Goal: Use online tool/utility: Utilize a website feature to perform a specific function

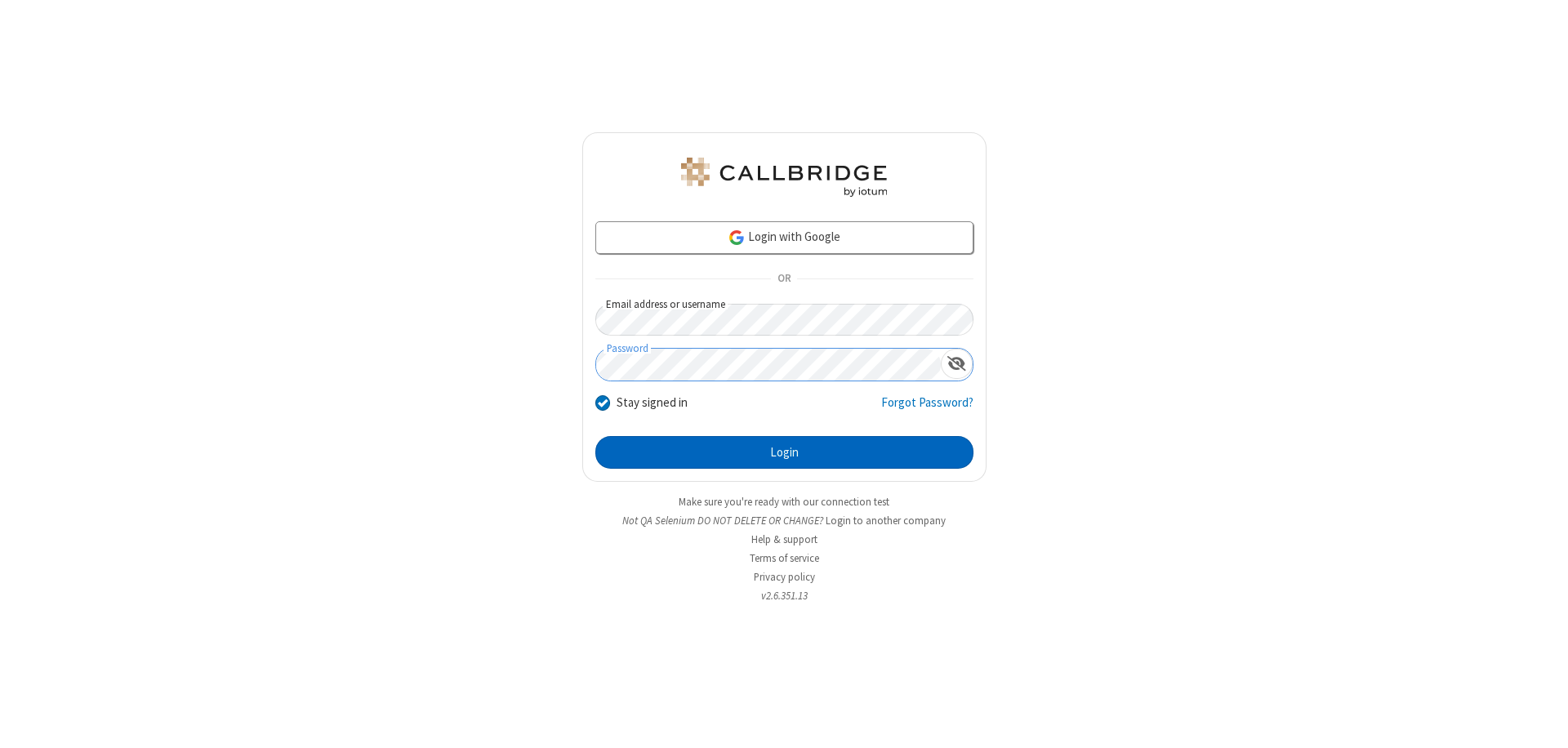
click at [784, 452] on button "Login" at bounding box center [784, 452] width 378 height 32
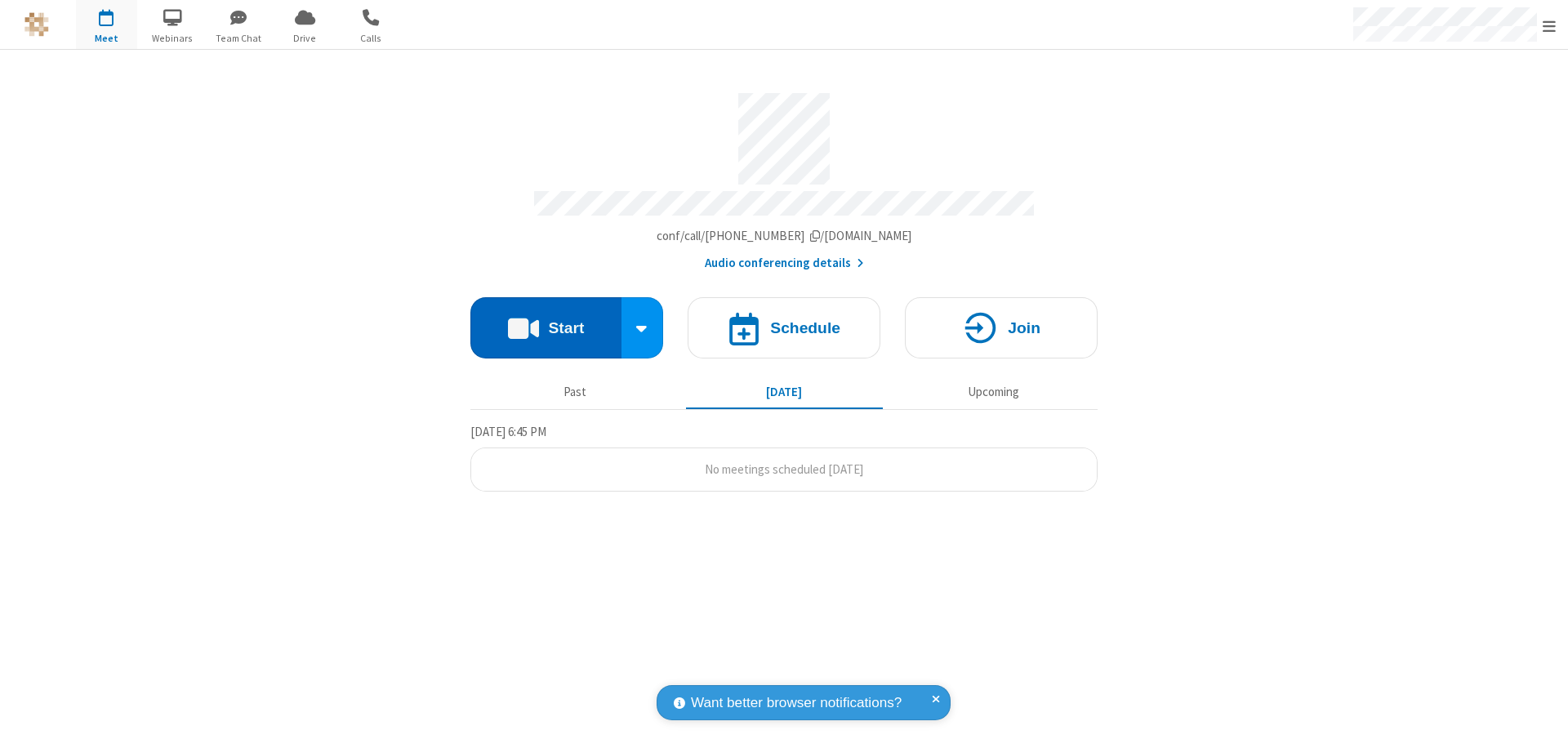
click at [546, 320] on button "Start" at bounding box center [546, 328] width 151 height 61
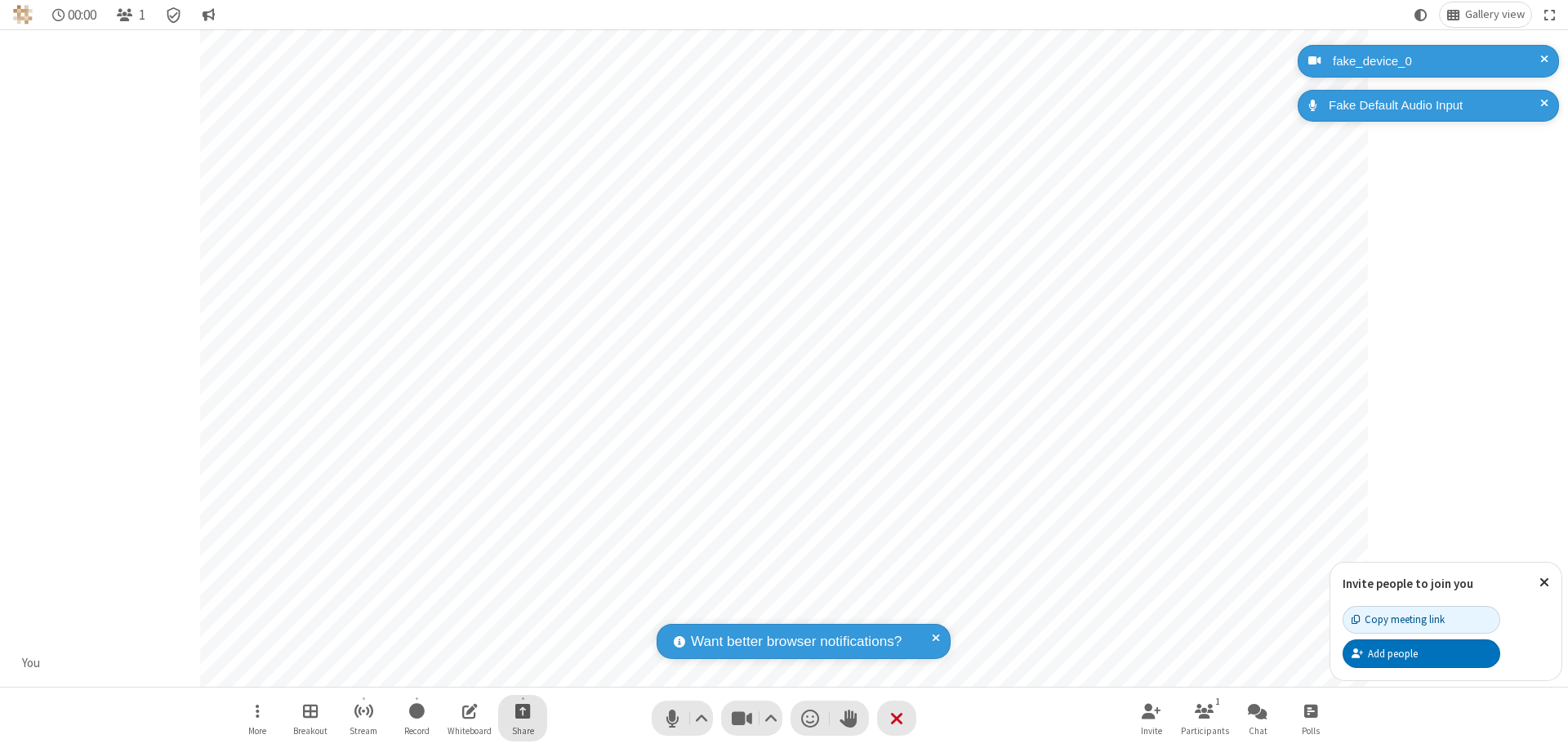
click at [522, 710] on span "Start sharing" at bounding box center [522, 710] width 16 height 21
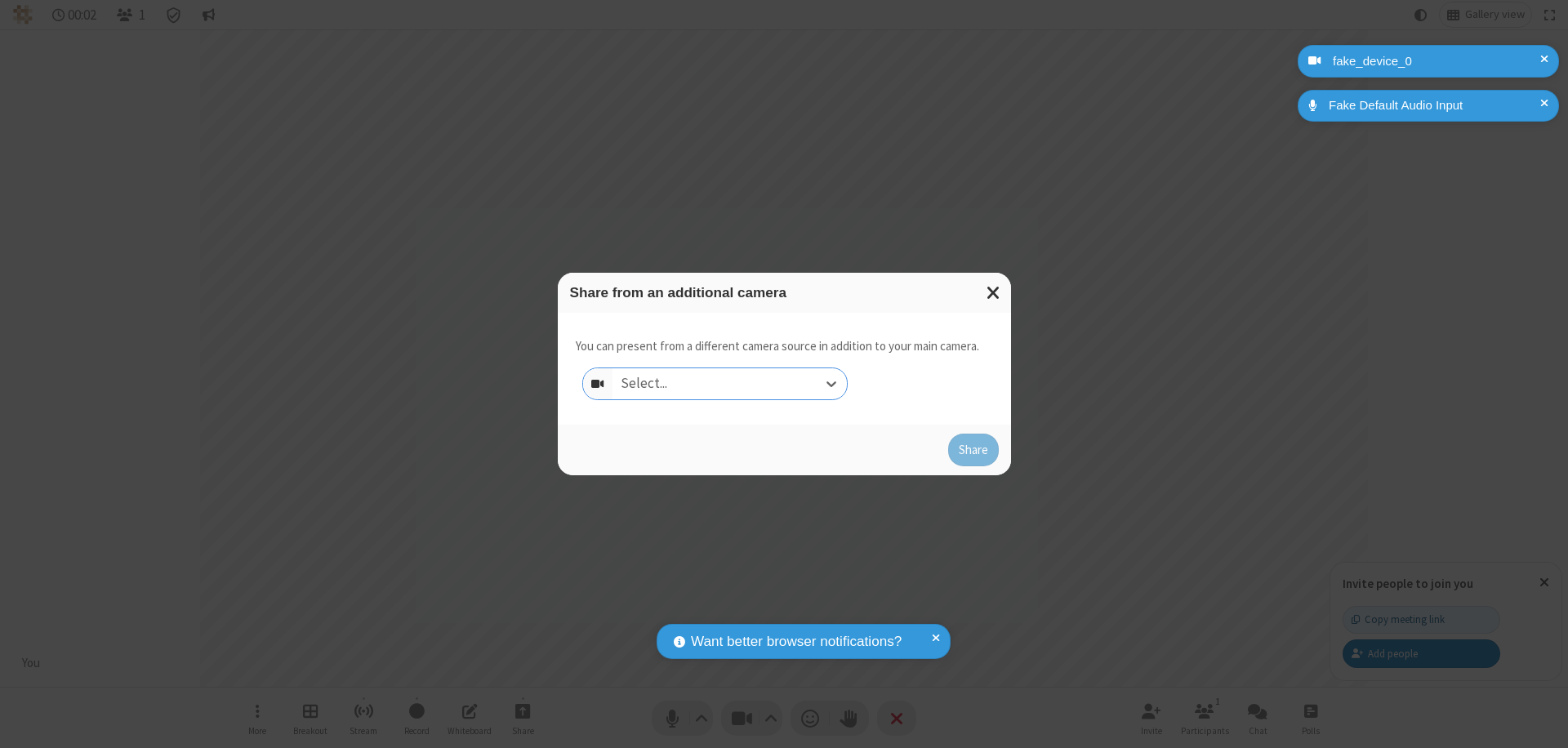
click at [729, 384] on div "Select..." at bounding box center [729, 383] width 234 height 31
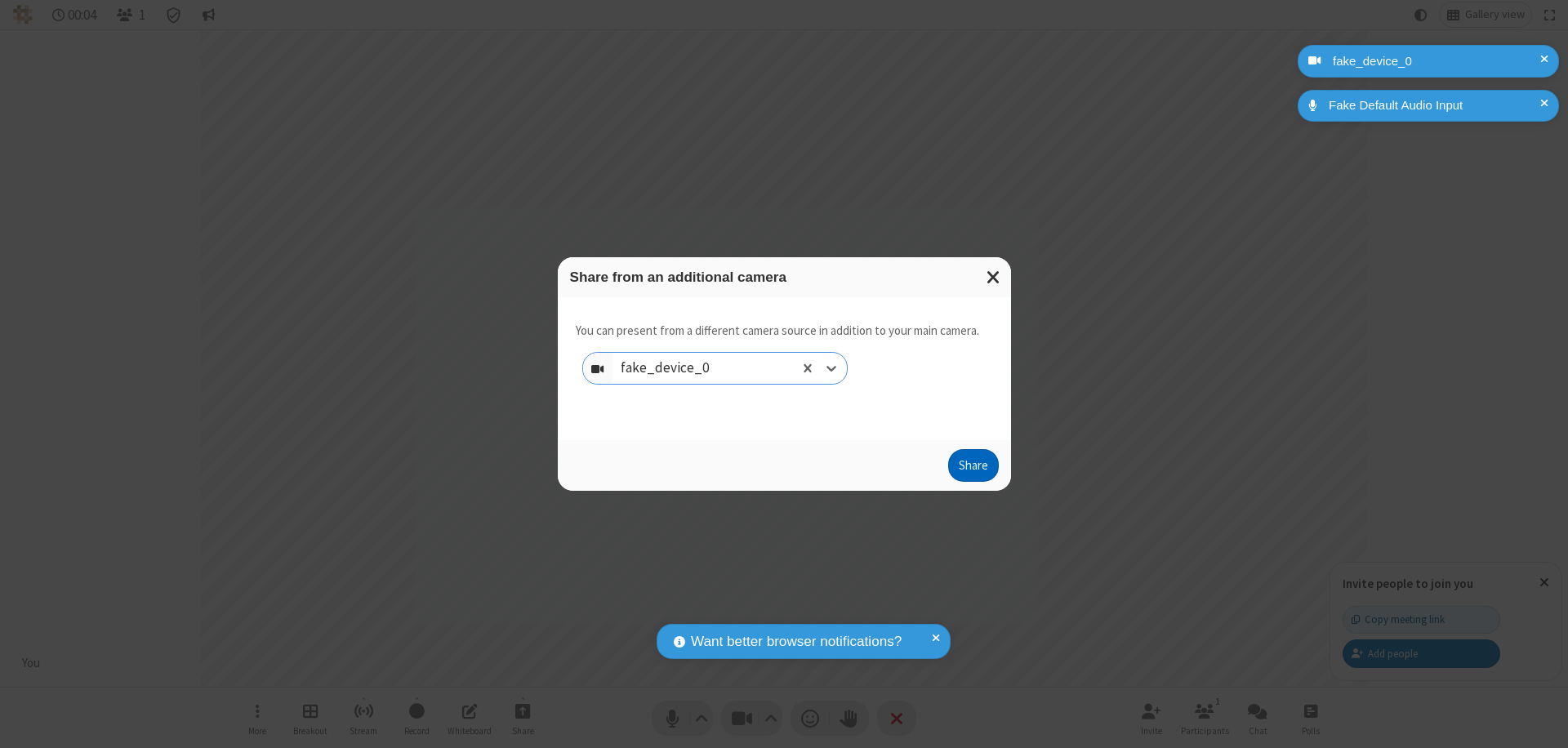
click at [973, 468] on button "Share" at bounding box center [973, 465] width 51 height 32
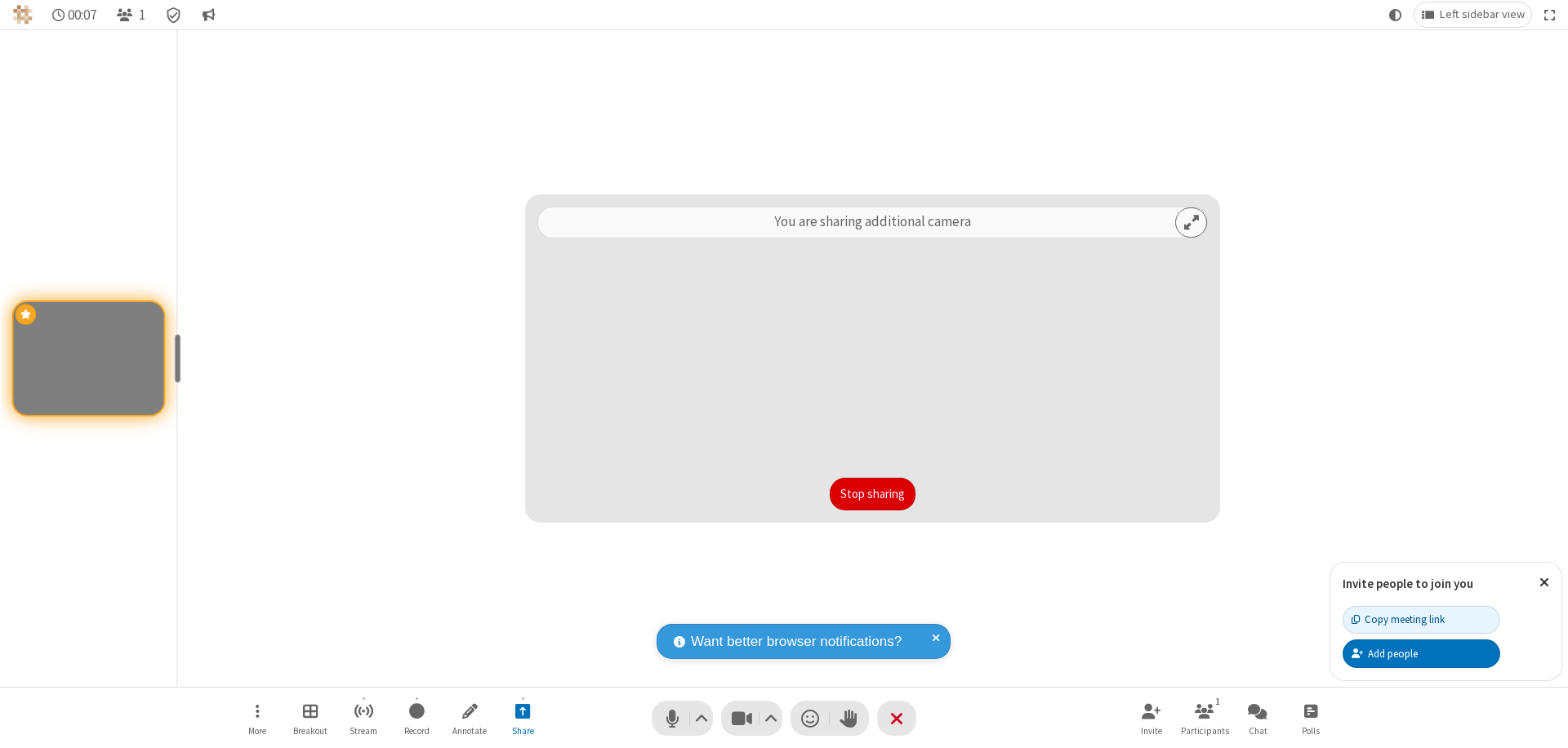
click at [872, 494] on button "Stop sharing" at bounding box center [873, 493] width 86 height 32
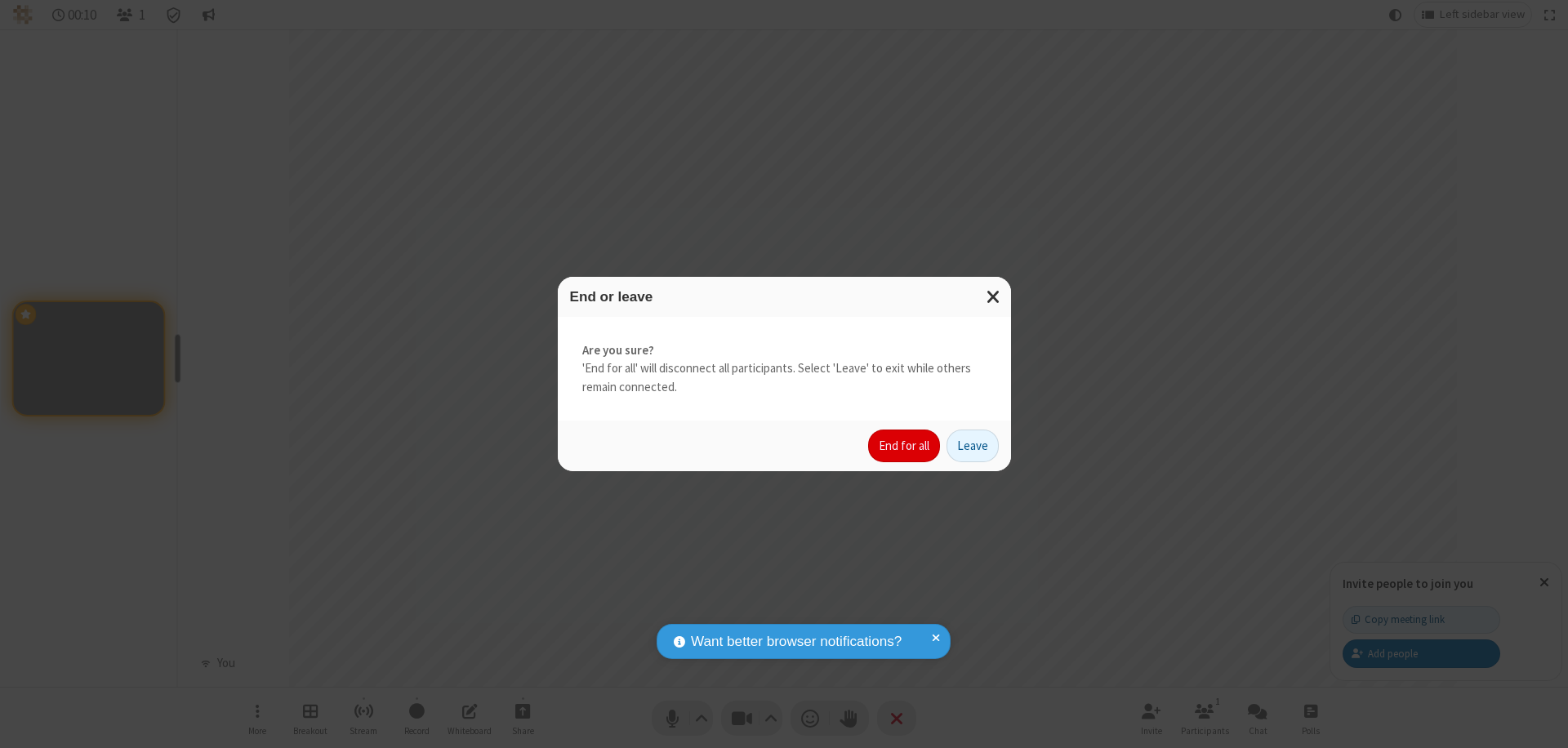
click at [905, 446] on button "End for all" at bounding box center [904, 445] width 72 height 32
